Goal: Transaction & Acquisition: Purchase product/service

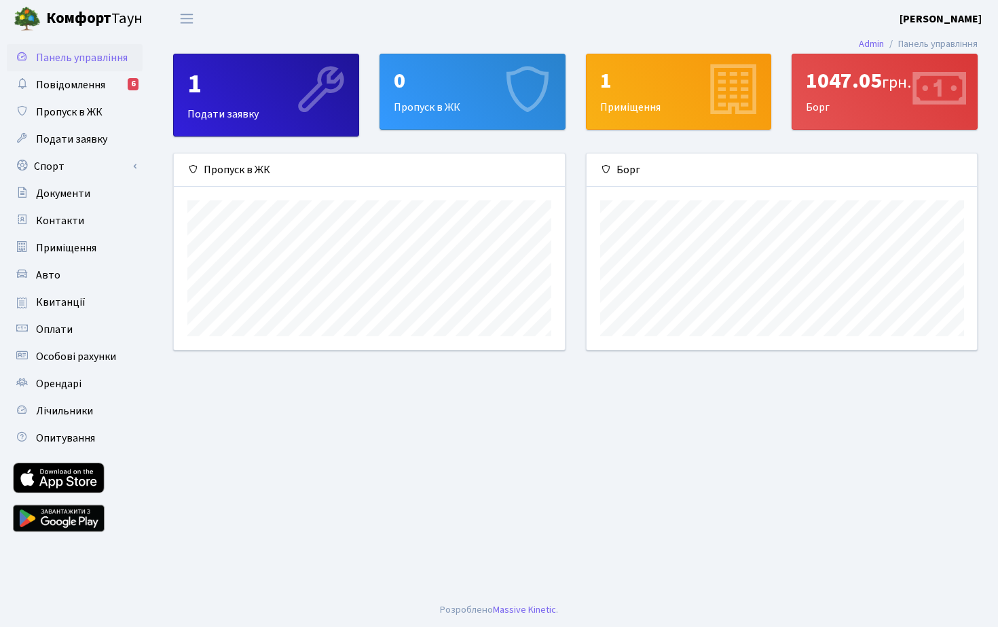
scroll to position [196, 390]
click at [60, 305] on span "Квитанції" at bounding box center [61, 302] width 50 height 15
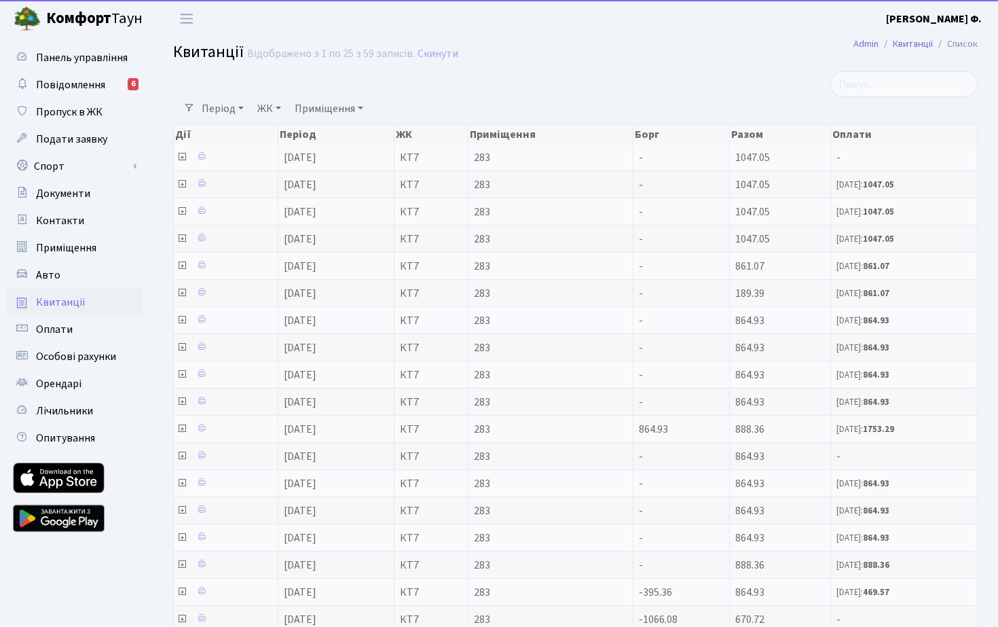
select select "25"
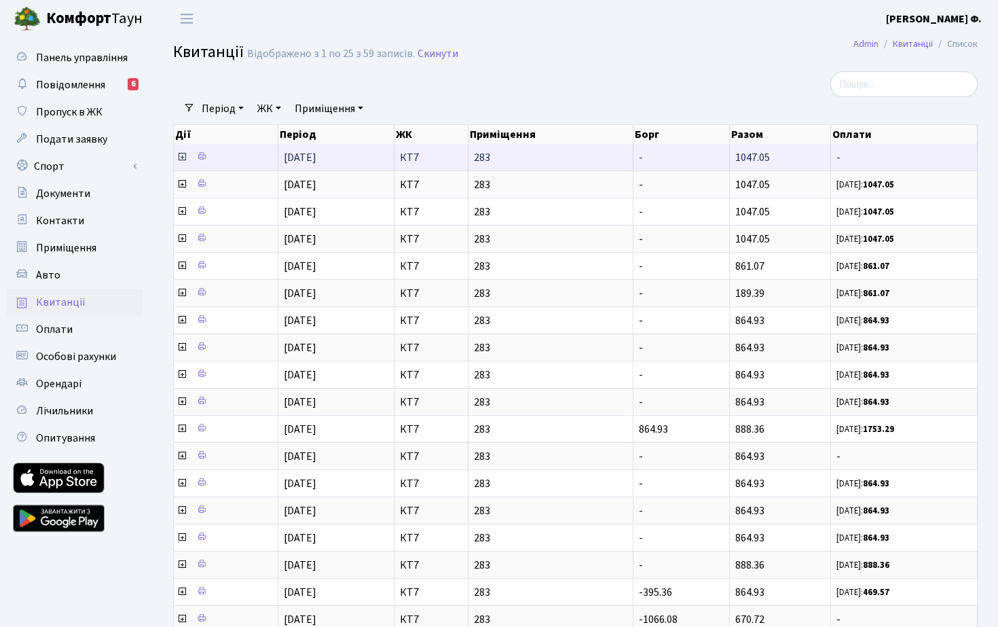
click at [183, 162] on icon at bounding box center [182, 156] width 11 height 11
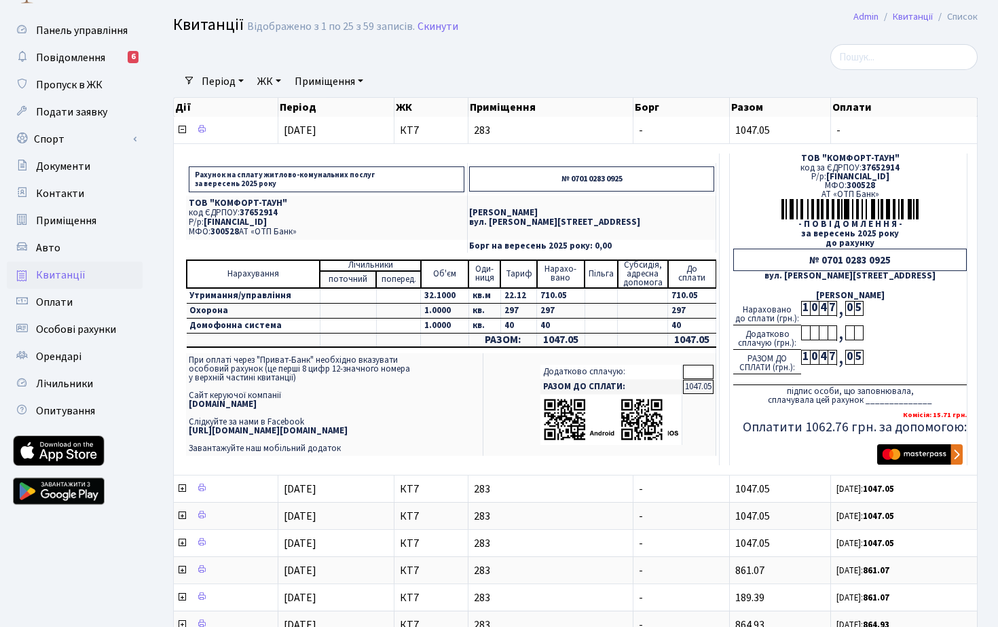
scroll to position [23, 0]
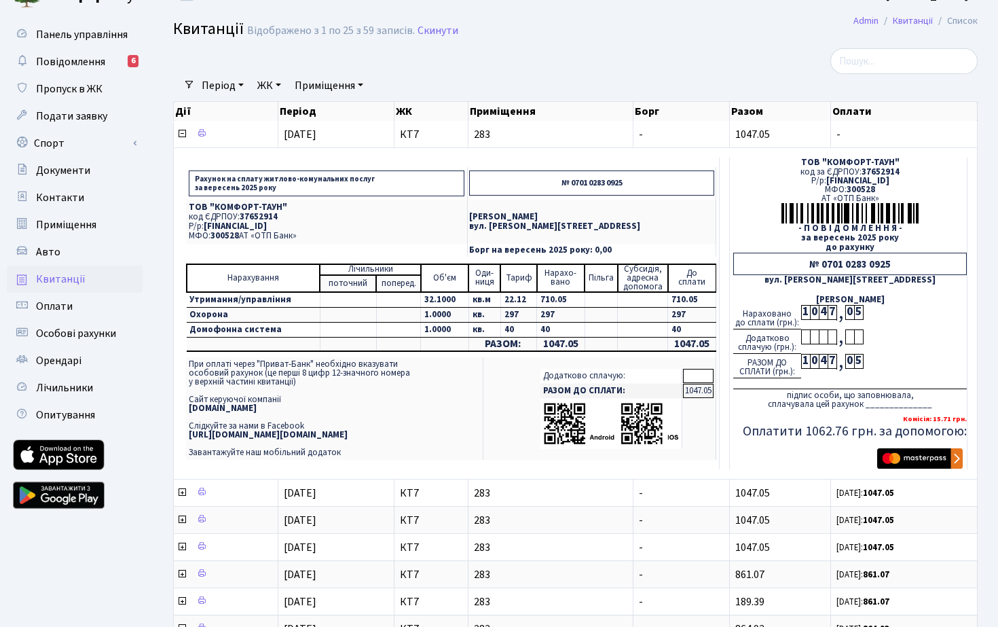
click at [914, 464] on img "submit" at bounding box center [920, 458] width 86 height 20
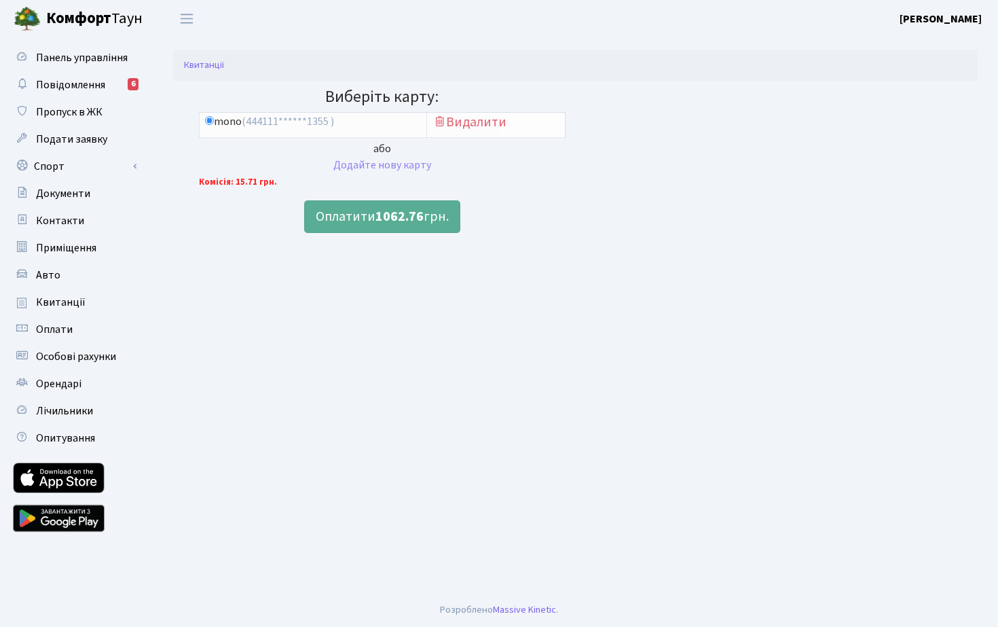
click at [409, 217] on b "1062.76" at bounding box center [399, 216] width 48 height 19
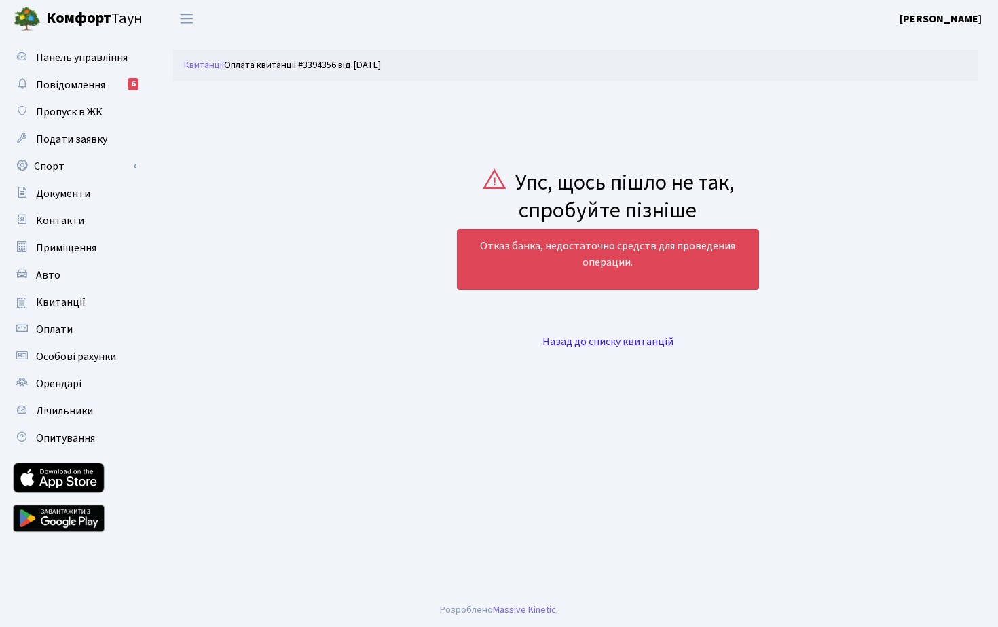
click at [571, 339] on link "Назад до списку квитанцій" at bounding box center [607, 341] width 131 height 15
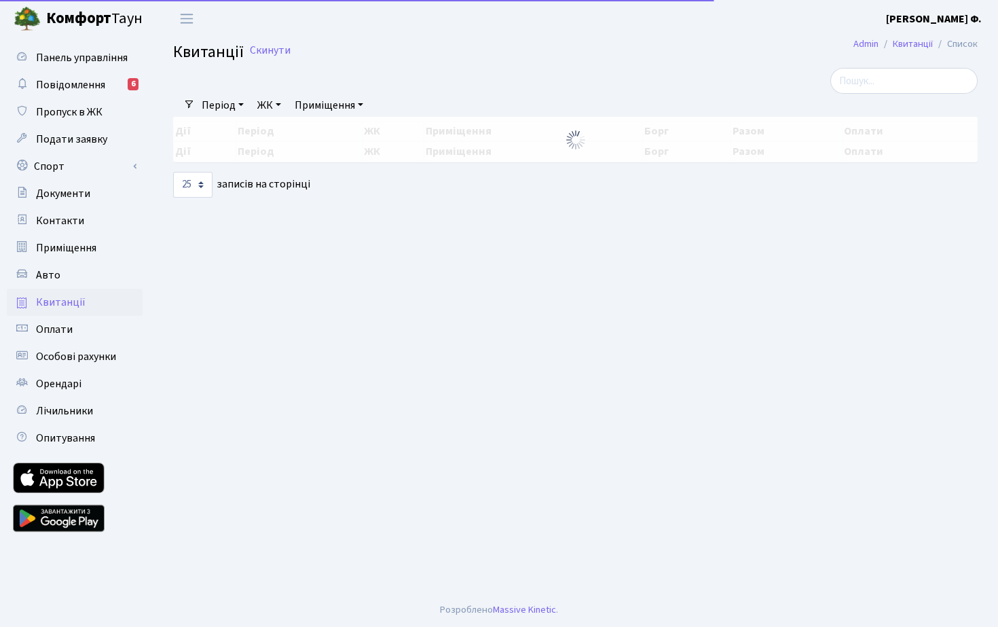
select select "25"
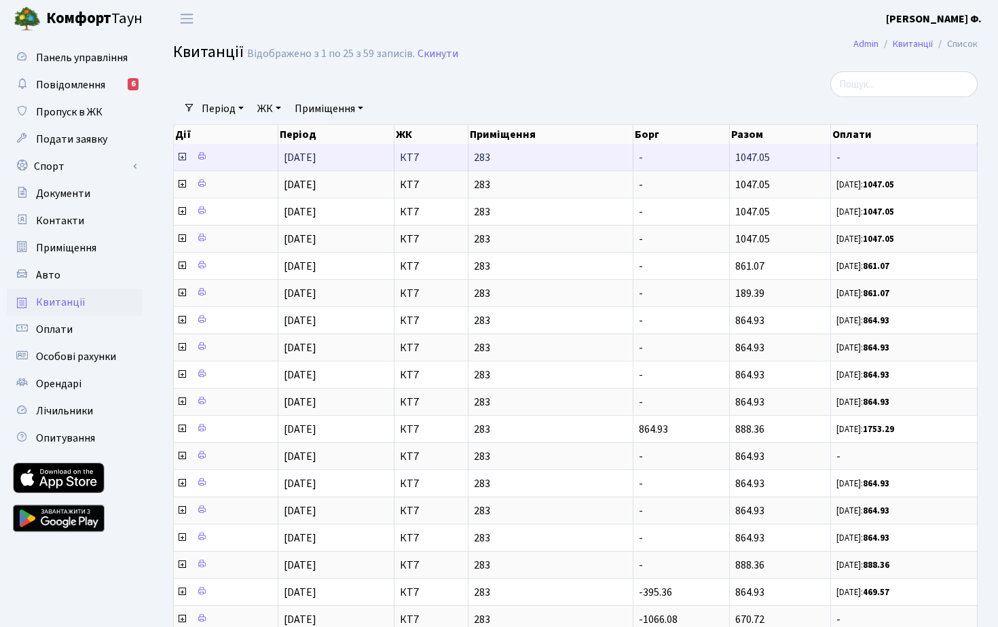
click at [181, 162] on icon at bounding box center [182, 156] width 11 height 11
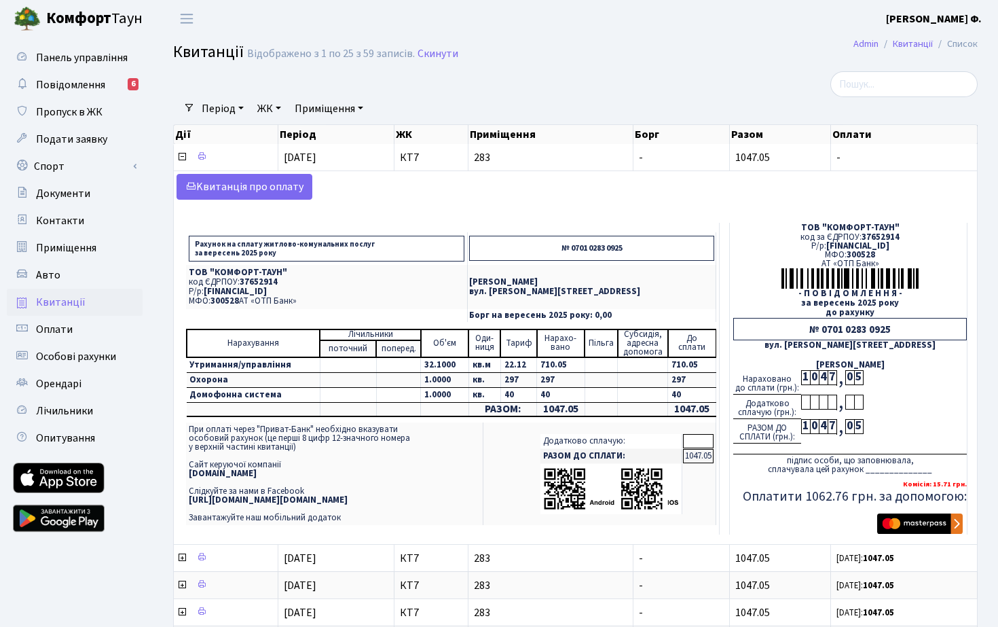
click at [919, 534] on img "submit" at bounding box center [920, 523] width 86 height 20
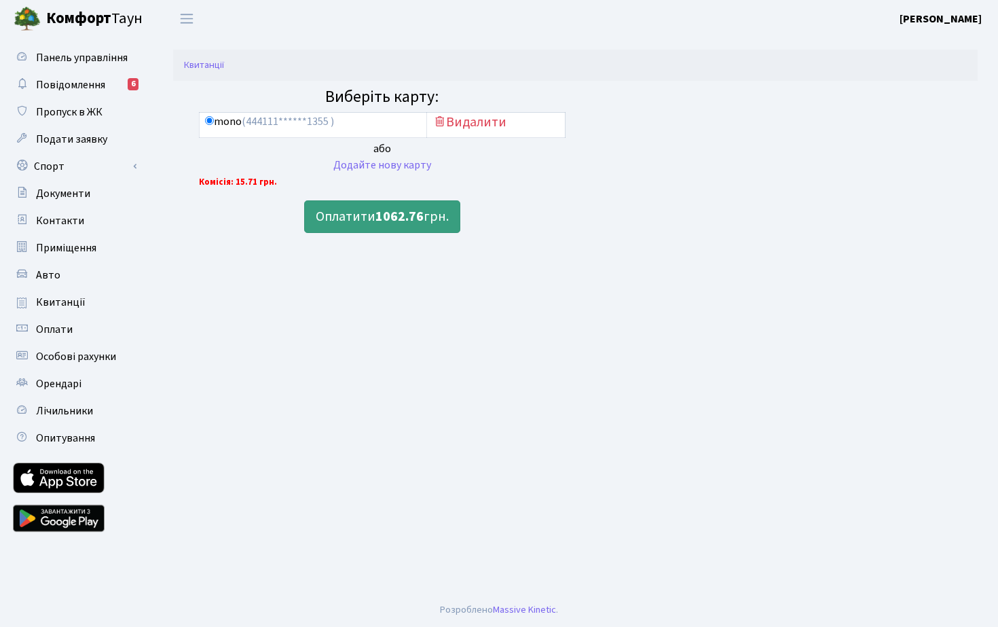
click at [406, 221] on b "1062.76" at bounding box center [399, 216] width 48 height 19
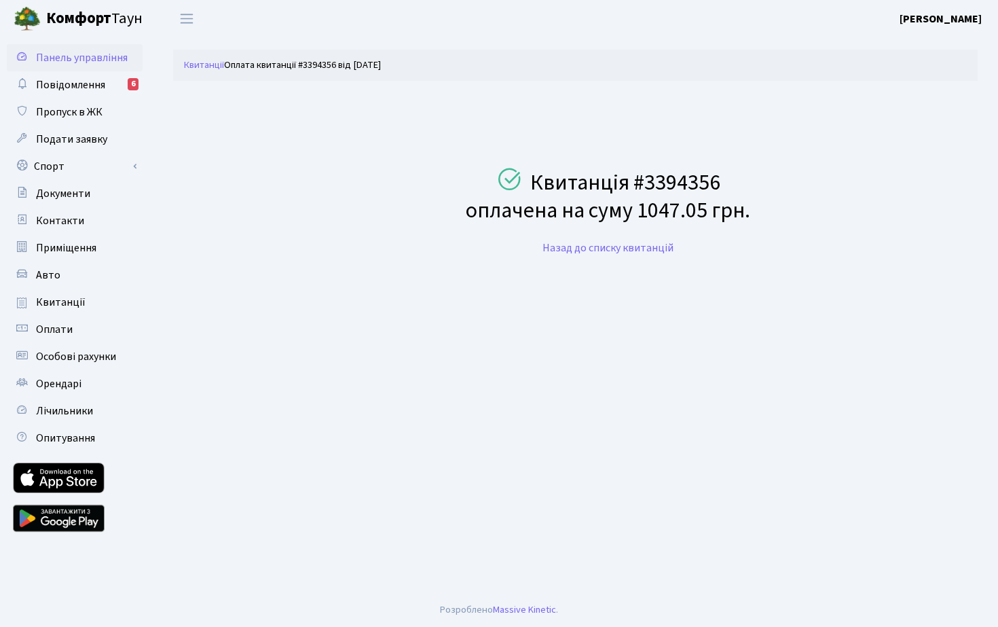
click at [81, 63] on span "Панель управління" at bounding box center [82, 57] width 92 height 15
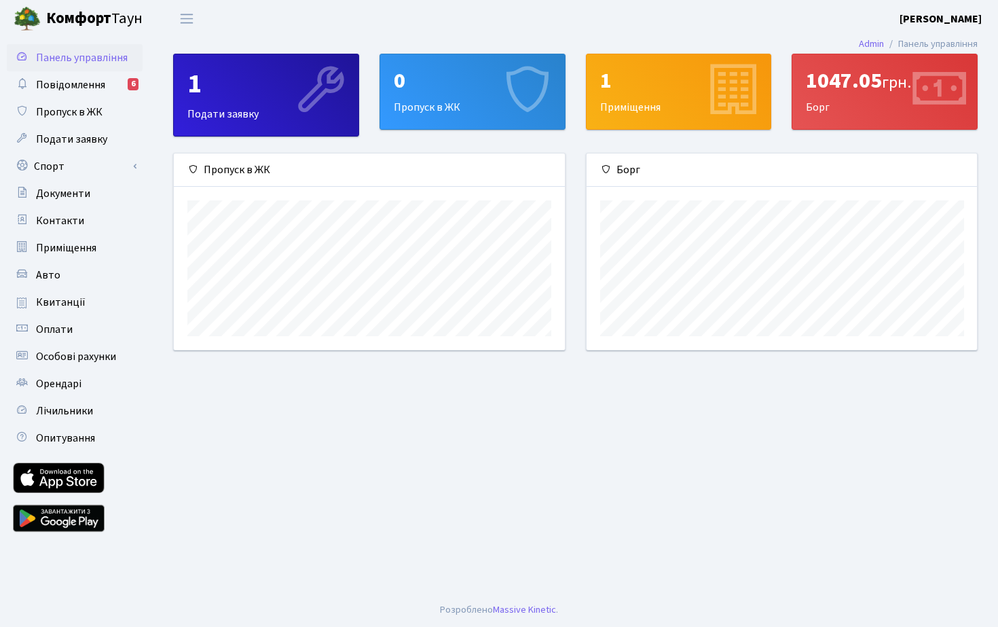
scroll to position [196, 390]
